Goal: Transaction & Acquisition: Purchase product/service

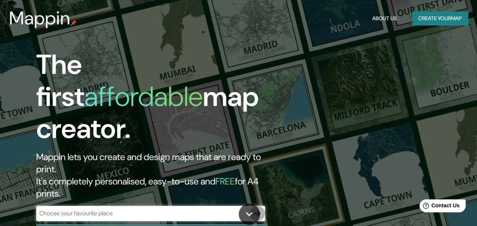
click at [260, 211] on icon "button" at bounding box center [258, 214] width 6 height 6
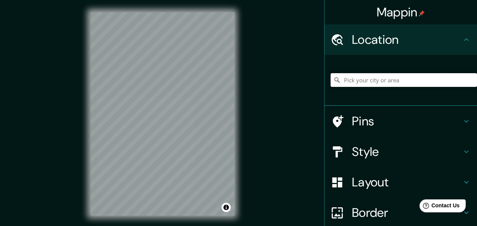
click at [361, 81] on input "Pick your city or area" at bounding box center [404, 80] width 147 height 14
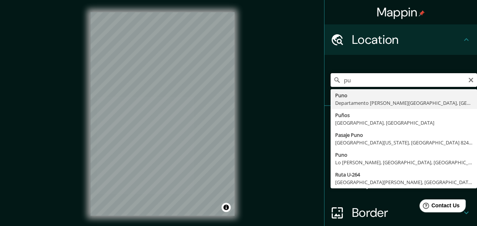
type input "p"
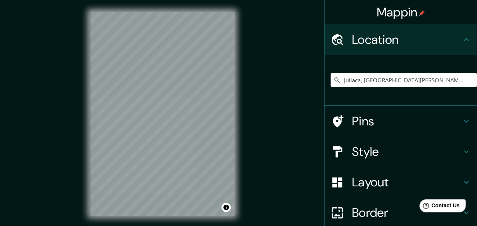
type input "Juliaca, [GEOGRAPHIC_DATA][PERSON_NAME], [GEOGRAPHIC_DATA]"
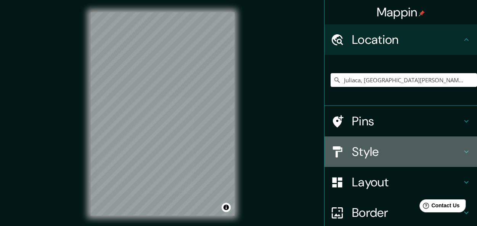
click at [377, 150] on h4 "Style" at bounding box center [407, 151] width 110 height 15
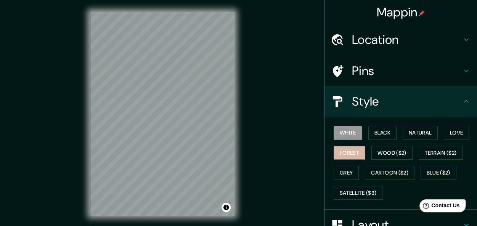
click at [349, 152] on button "Forest" at bounding box center [350, 153] width 32 height 14
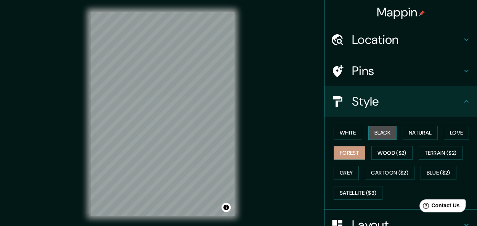
click at [374, 132] on button "Black" at bounding box center [383, 133] width 29 height 14
click at [245, 97] on div "© Mapbox © OpenStreetMap Improve this map" at bounding box center [162, 114] width 169 height 228
click at [75, 92] on div "Mappin Location [GEOGRAPHIC_DATA], [GEOGRAPHIC_DATA][PERSON_NAME], [GEOGRAPHIC_…" at bounding box center [238, 120] width 477 height 240
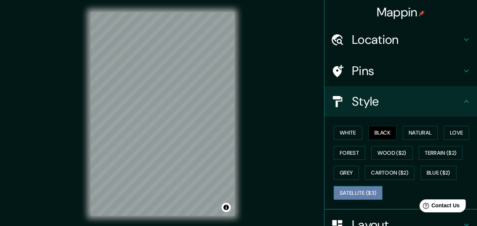
click at [354, 193] on button "Satellite ($3)" at bounding box center [358, 193] width 49 height 14
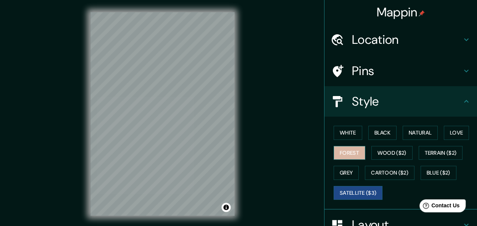
click at [341, 150] on button "Forest" at bounding box center [350, 153] width 32 height 14
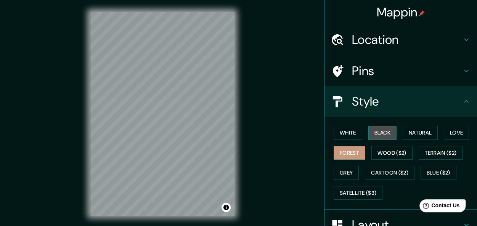
click at [374, 132] on button "Black" at bounding box center [383, 133] width 29 height 14
click at [344, 153] on button "Forest" at bounding box center [350, 153] width 32 height 14
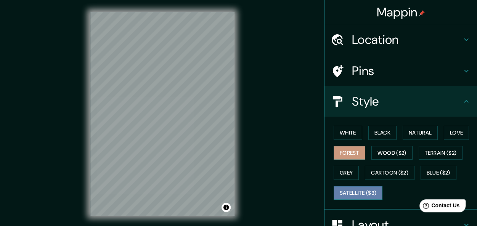
click at [349, 193] on button "Satellite ($3)" at bounding box center [358, 193] width 49 height 14
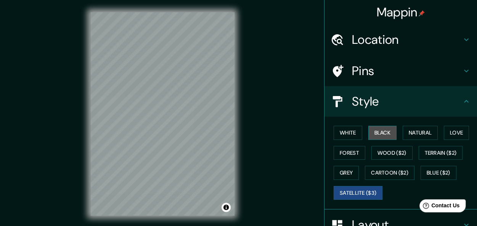
click at [379, 135] on button "Black" at bounding box center [383, 133] width 29 height 14
click at [354, 192] on button "Satellite ($3)" at bounding box center [358, 193] width 49 height 14
click at [379, 132] on button "Black" at bounding box center [383, 133] width 29 height 14
